Goal: Task Accomplishment & Management: Use online tool/utility

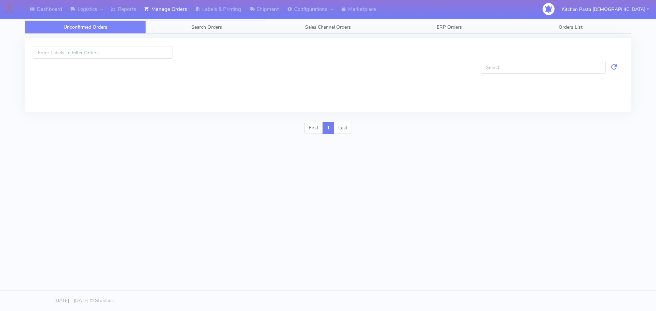
drag, startPoint x: 200, startPoint y: 31, endPoint x: 154, endPoint y: 38, distance: 46.0
click at [200, 31] on link "Search Orders" at bounding box center [206, 27] width 121 height 13
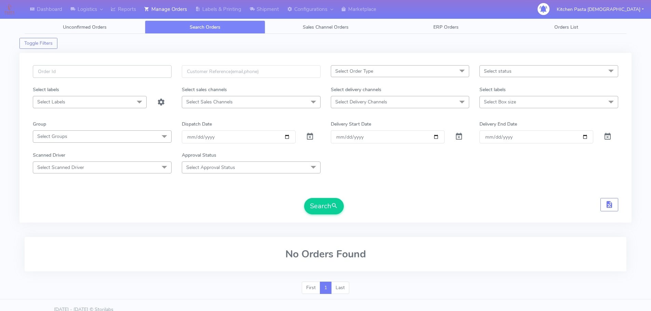
paste input "#1621389_1"
type input "#1621389_1"
click at [330, 211] on button "Search" at bounding box center [324, 206] width 40 height 16
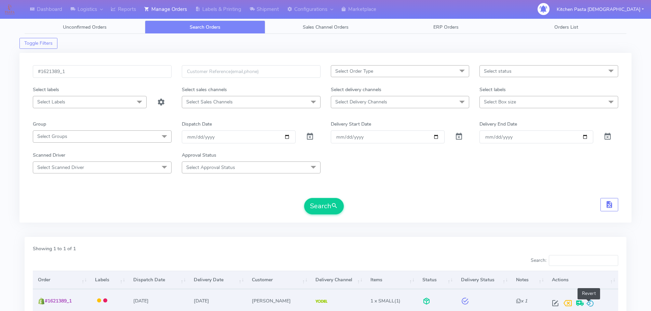
click at [589, 306] on span at bounding box center [590, 305] width 8 height 6
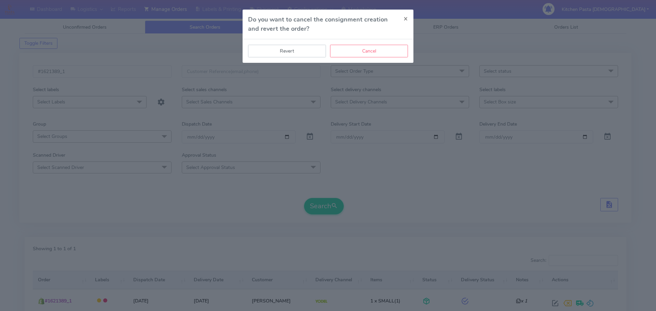
drag, startPoint x: 303, startPoint y: 52, endPoint x: 390, endPoint y: 109, distance: 104.2
click at [304, 52] on button "Revert" at bounding box center [287, 51] width 78 height 13
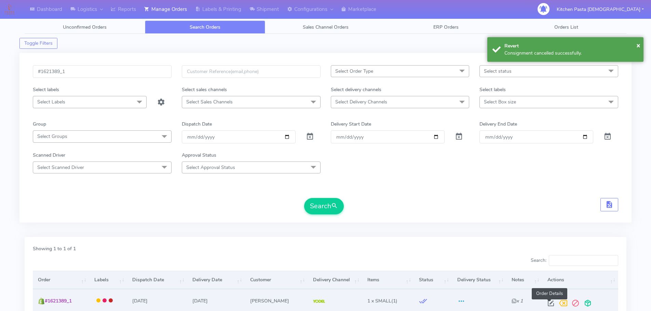
click at [553, 305] on span at bounding box center [551, 305] width 12 height 6
select select "5"
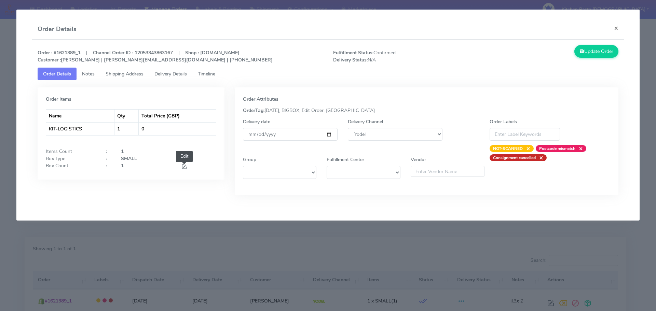
click at [183, 167] on span at bounding box center [184, 167] width 6 height 6
type input "2"
click at [164, 168] on input "2" at bounding box center [146, 168] width 50 height 13
click at [583, 53] on button "Update Order" at bounding box center [597, 51] width 44 height 13
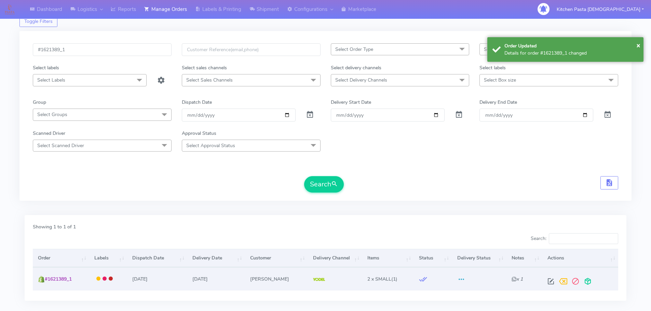
scroll to position [34, 0]
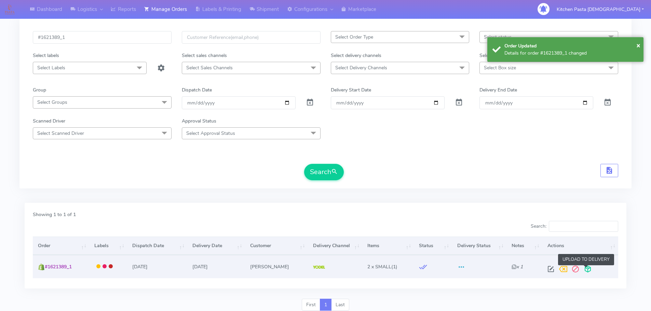
click at [589, 272] on span at bounding box center [588, 271] width 12 height 6
click at [559, 273] on span at bounding box center [561, 271] width 12 height 6
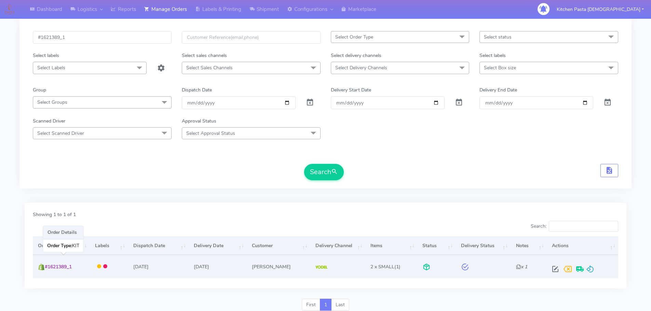
drag, startPoint x: 85, startPoint y: 265, endPoint x: 47, endPoint y: 267, distance: 38.3
click at [47, 267] on td "#1621389_1" at bounding box center [61, 266] width 57 height 23
copy span "#1621389_1"
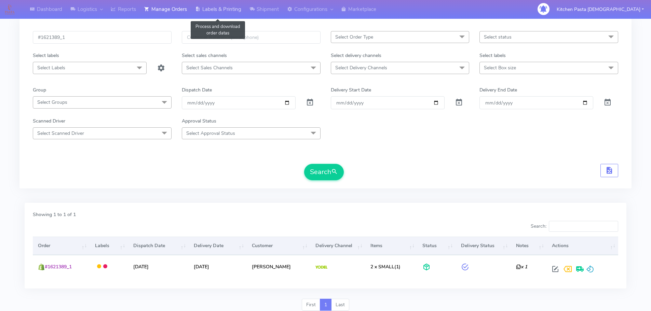
click at [235, 14] on link "Labels & Printing" at bounding box center [218, 9] width 54 height 19
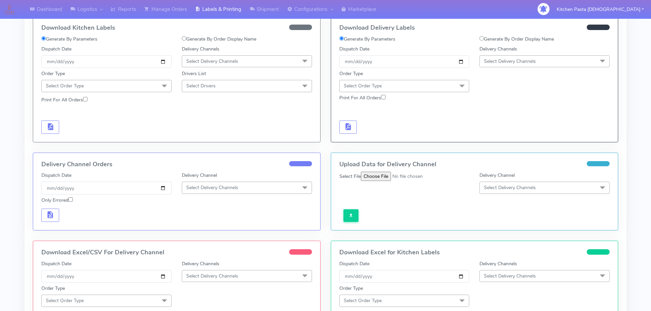
click at [490, 37] on label "Generate By Order Display Name" at bounding box center [517, 39] width 75 height 7
click at [484, 37] on input "Generate By Order Display Name" at bounding box center [482, 38] width 4 height 4
radio input "true"
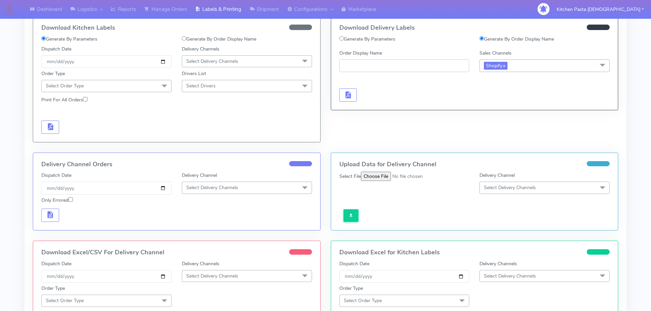
drag, startPoint x: 415, startPoint y: 69, endPoint x: 388, endPoint y: 66, distance: 27.6
paste input "#1621389_1"
type input "#1621389_1"
click at [347, 93] on span "button" at bounding box center [348, 96] width 8 height 6
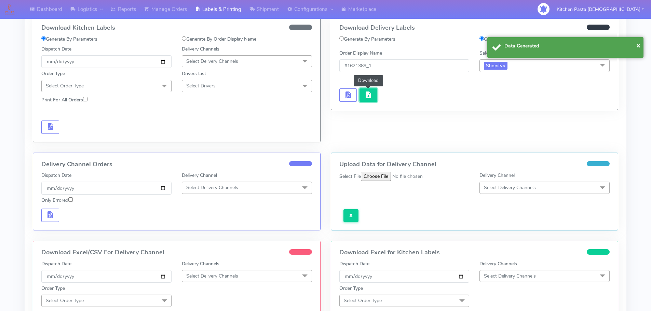
click at [362, 94] on button "button" at bounding box center [369, 95] width 18 height 13
